Goal: Information Seeking & Learning: Learn about a topic

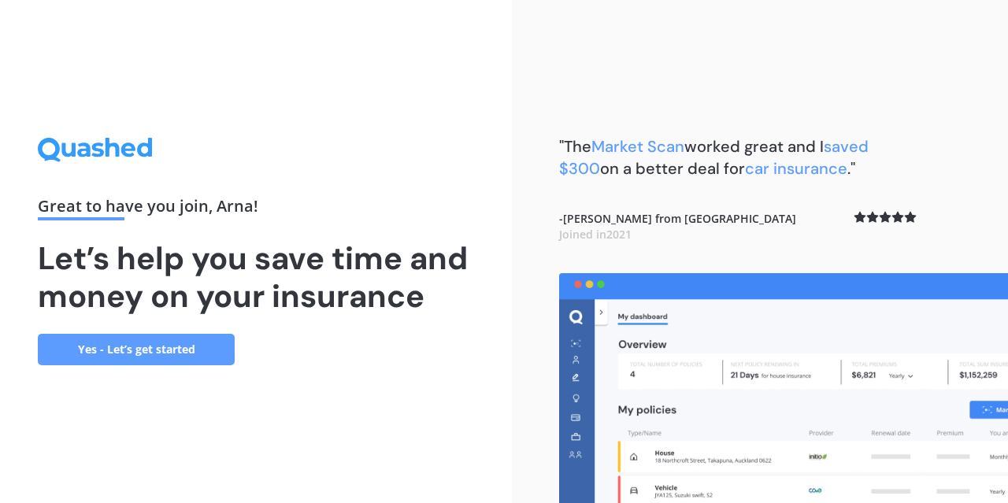
click at [164, 346] on link "Yes - Let’s get started" at bounding box center [136, 349] width 197 height 31
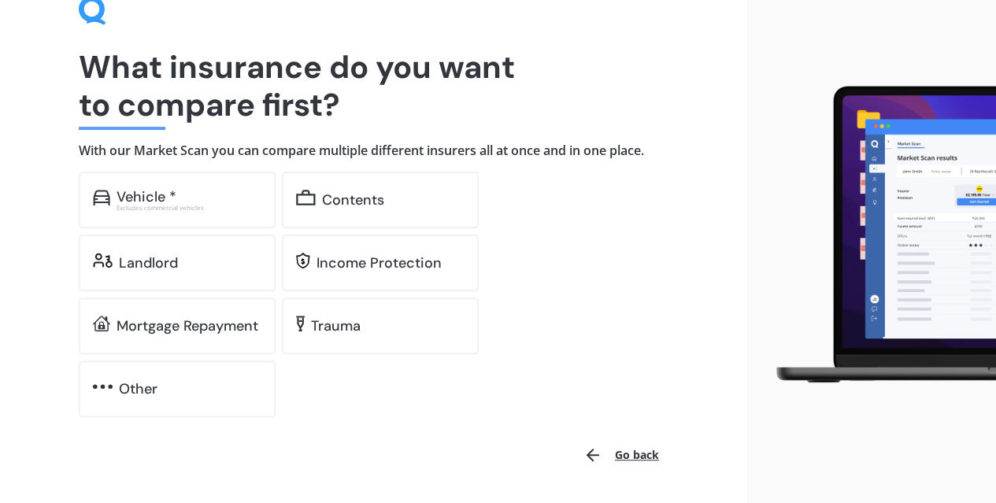
scroll to position [83, 0]
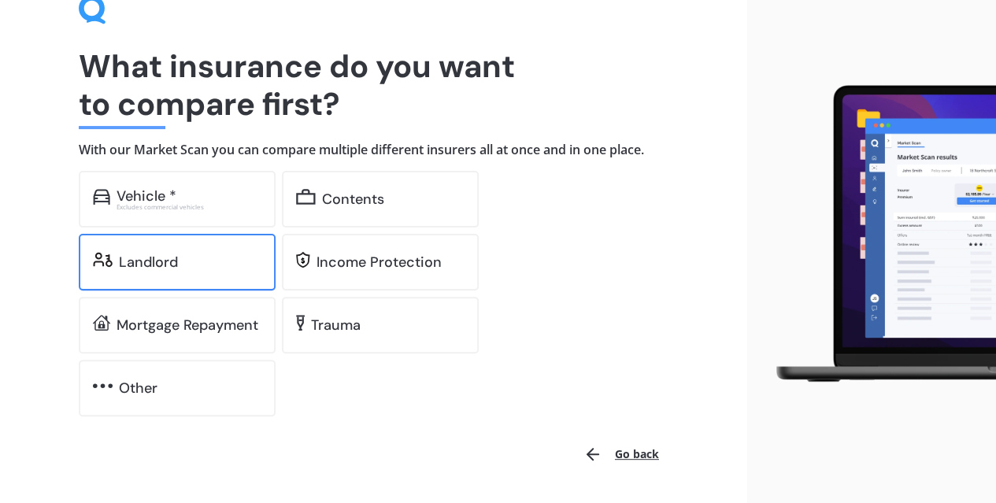
click at [198, 256] on div "Landlord" at bounding box center [190, 262] width 142 height 16
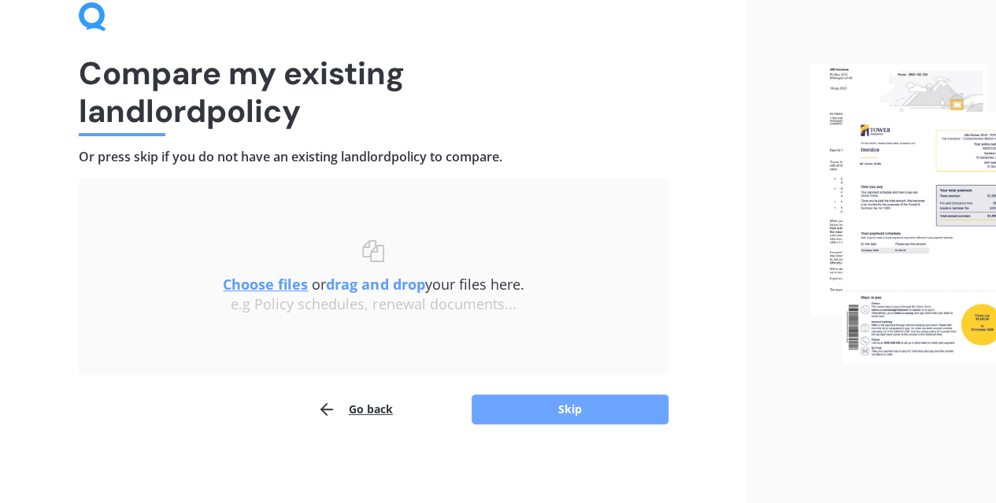
click at [595, 413] on button "Skip" at bounding box center [570, 409] width 197 height 30
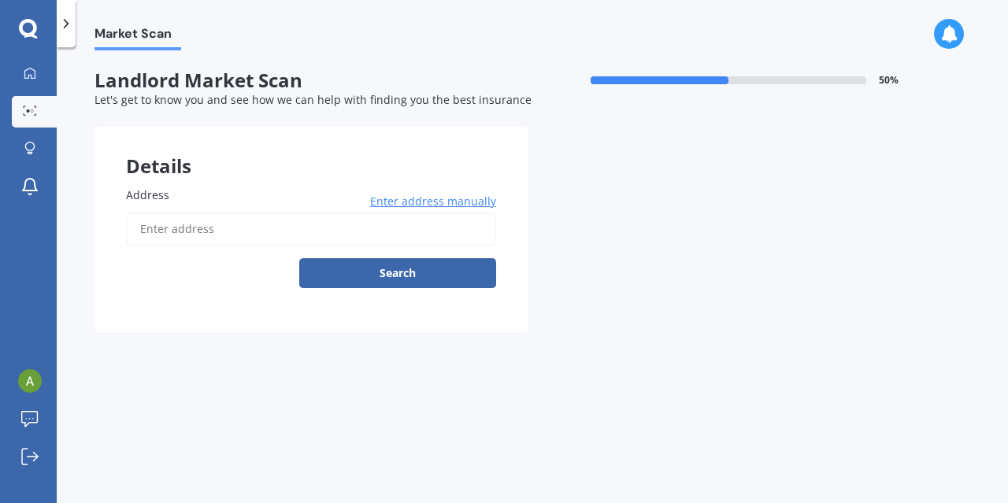
click at [173, 237] on input "Address" at bounding box center [311, 229] width 370 height 33
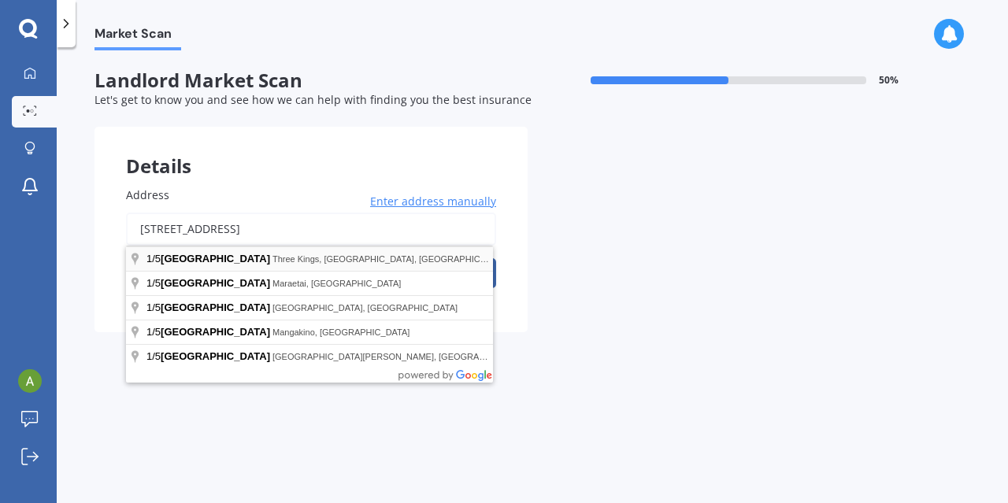
type input "1/5 Rewa Road, Three Kings, Auckland"
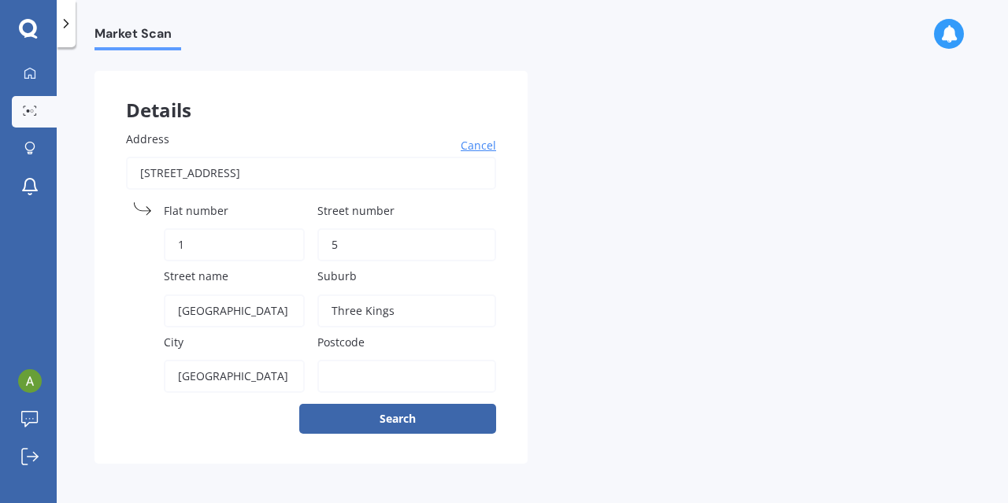
scroll to position [58, 0]
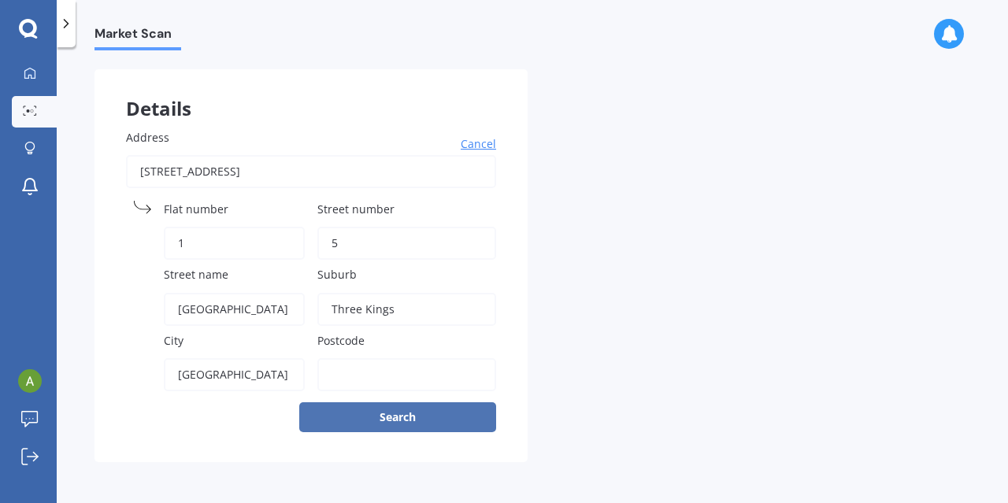
click at [442, 411] on button "Search" at bounding box center [397, 417] width 197 height 30
type input "1024"
click at [411, 419] on button "Search" at bounding box center [397, 417] width 197 height 30
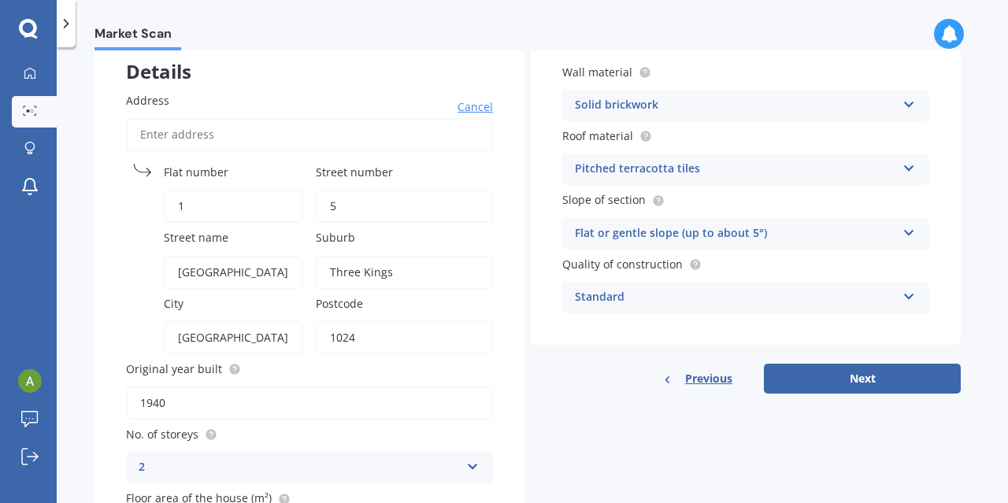
scroll to position [98, 0]
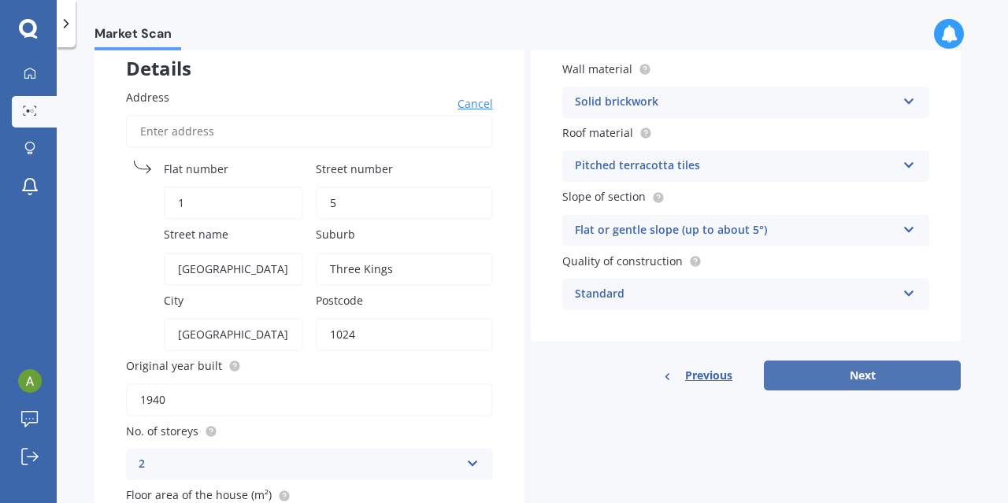
click at [844, 381] on button "Next" at bounding box center [862, 376] width 197 height 30
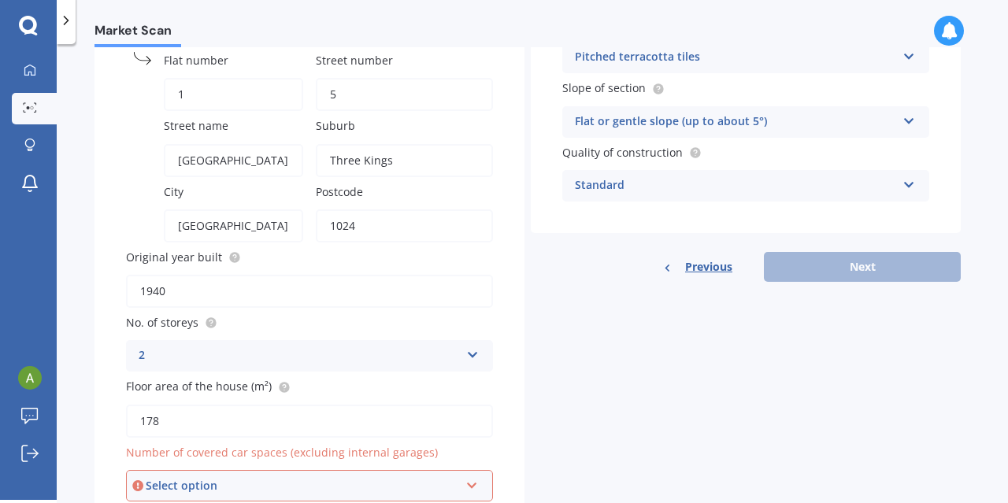
scroll to position [279, 0]
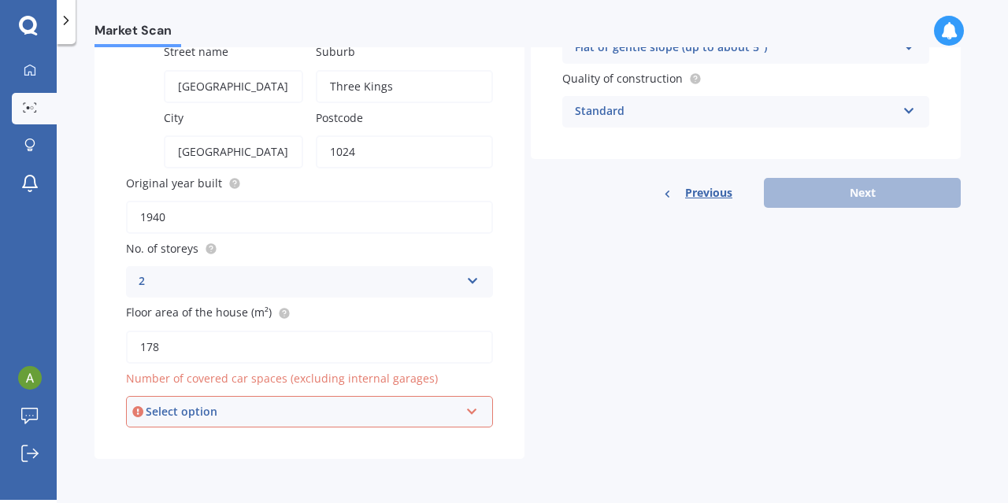
click at [290, 412] on div "Select option" at bounding box center [302, 411] width 313 height 17
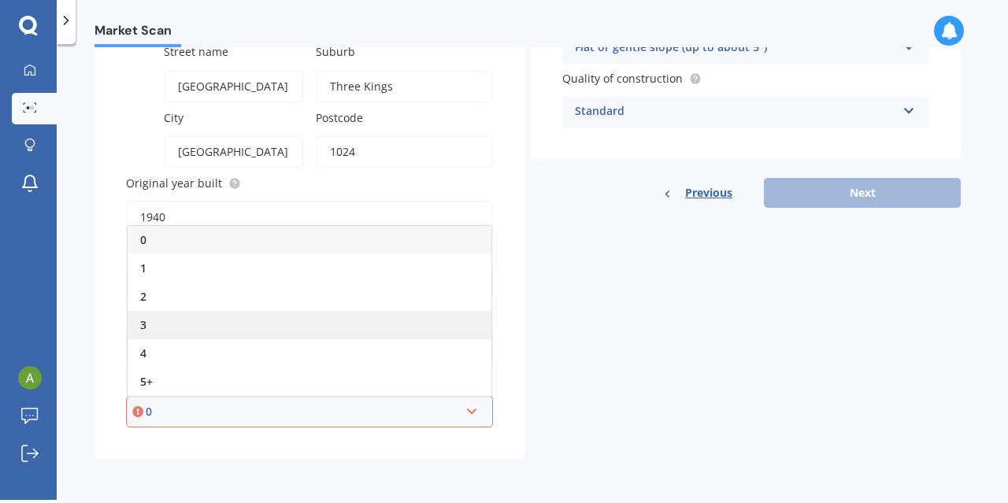
click at [216, 316] on div "3" at bounding box center [310, 325] width 364 height 28
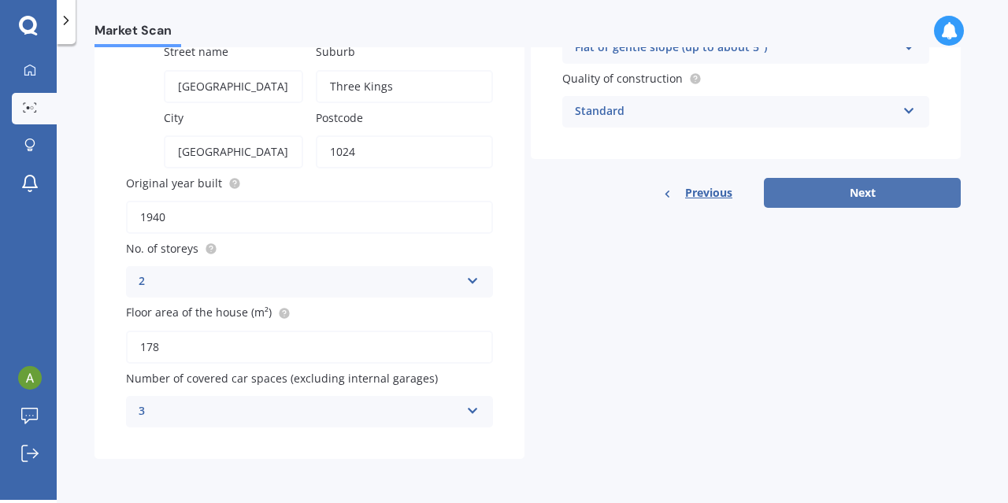
click at [872, 187] on button "Next" at bounding box center [862, 193] width 197 height 30
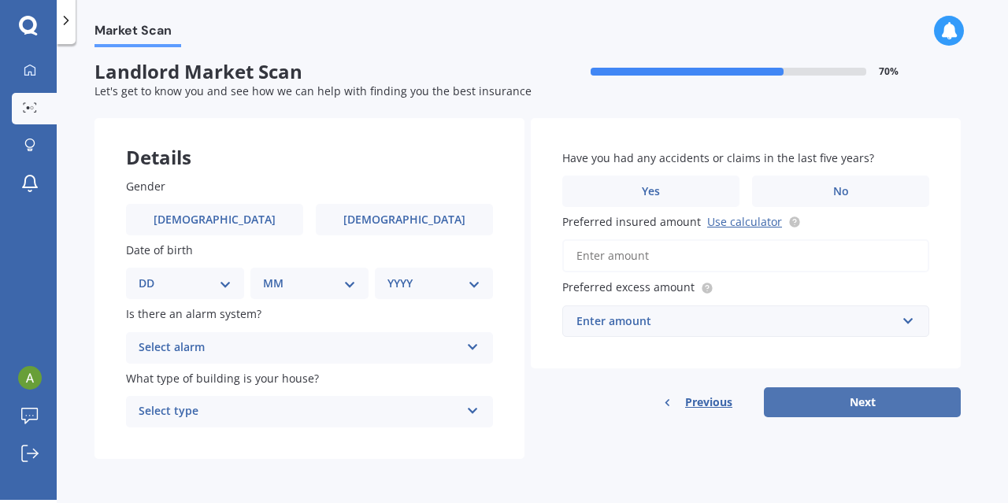
scroll to position [0, 0]
